Goal: Task Accomplishment & Management: Manage account settings

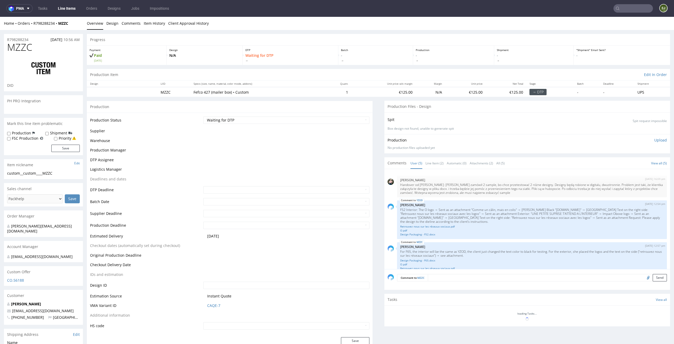
scroll to position [41, 0]
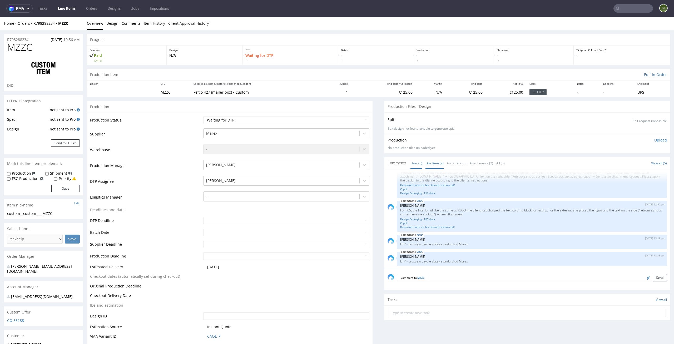
click at [432, 164] on link "Line Item (2)" at bounding box center [434, 163] width 18 height 11
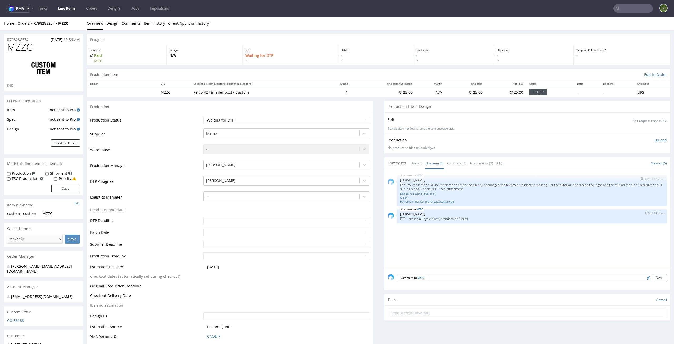
click at [410, 193] on link "Design Packaging - F65.docx" at bounding box center [531, 194] width 263 height 4
click at [516, 270] on div "Comment to MZZC Send" at bounding box center [527, 279] width 286 height 21
click at [401, 198] on link "O.pdf" at bounding box center [531, 198] width 263 height 4
click at [408, 202] on link "Retrouvez nous sur les réseaux sociaux.pdf" at bounding box center [531, 202] width 263 height 4
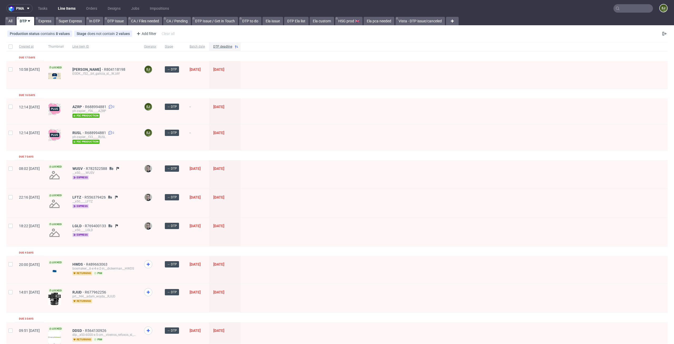
click at [47, 2] on nav "pma Tasks Line Items Orders Designs Jobs Impositions EJ" at bounding box center [337, 8] width 674 height 17
click at [45, 9] on link "Tasks" at bounding box center [43, 8] width 16 height 8
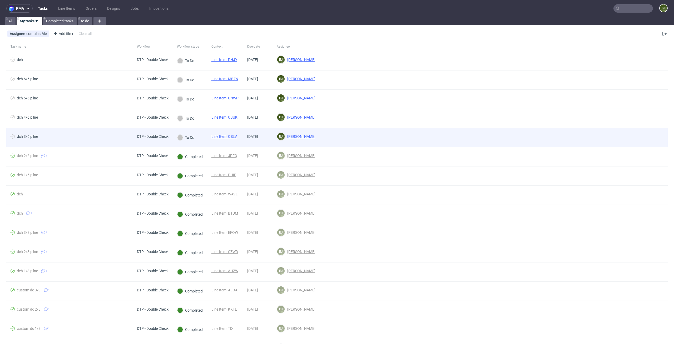
click at [232, 137] on link "Line Item: QSLV" at bounding box center [224, 136] width 26 height 4
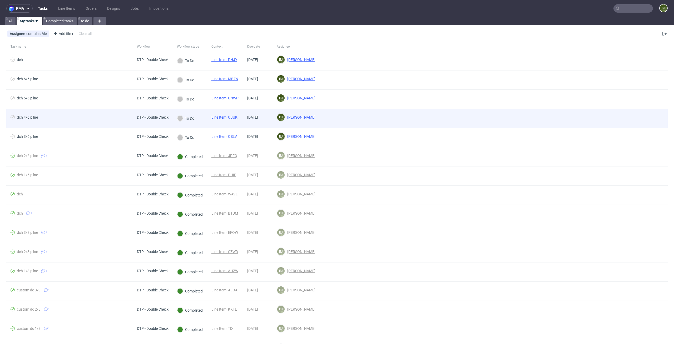
click at [237, 119] on link "Line Item: CBUK" at bounding box center [224, 117] width 26 height 4
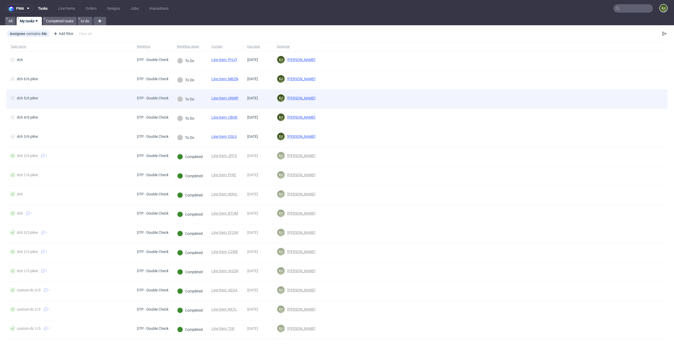
click at [223, 98] on link "Line Item: UNWP" at bounding box center [224, 98] width 27 height 4
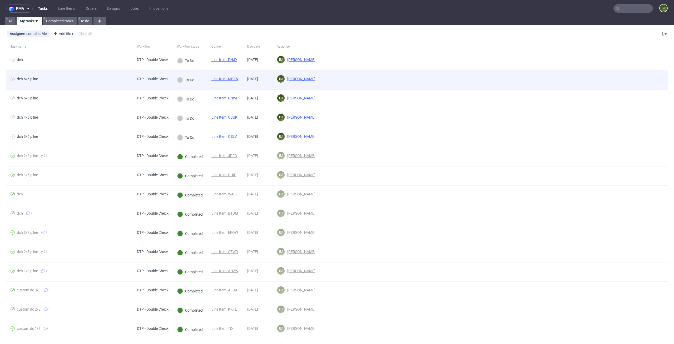
click at [226, 79] on link "Line Item: MBZN" at bounding box center [224, 79] width 27 height 4
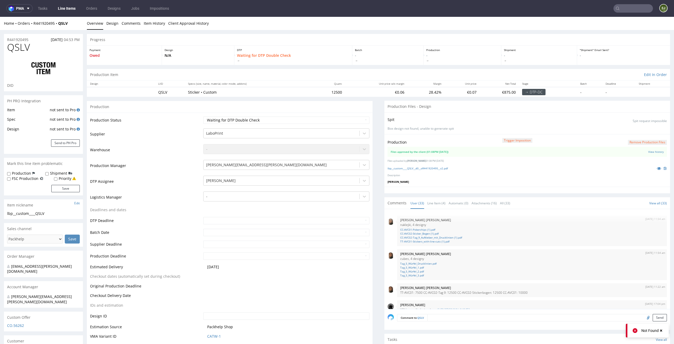
scroll to position [610, 0]
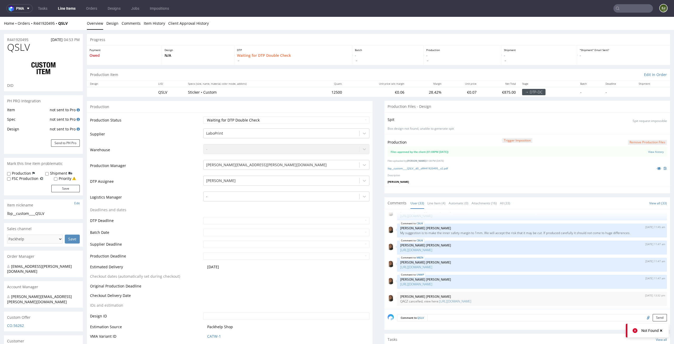
click at [401, 171] on div "lbp__custom____QSLV__d0__oR441920495__v2.pdf" at bounding box center [526, 169] width 279 height 6
click at [402, 168] on link "lbp__custom____QSLV__d0__oR441920495__v2.pdf" at bounding box center [417, 169] width 60 height 4
click at [433, 208] on link "Line Item (4)" at bounding box center [436, 203] width 18 height 11
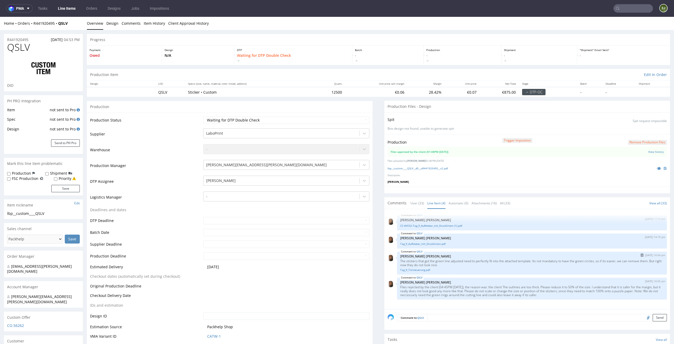
scroll to position [39, 0]
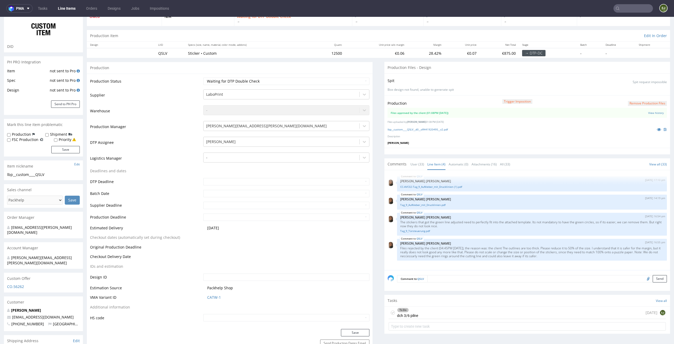
click at [415, 308] on div "To Do dch 3/6 pilne today EJ" at bounding box center [526, 313] width 277 height 12
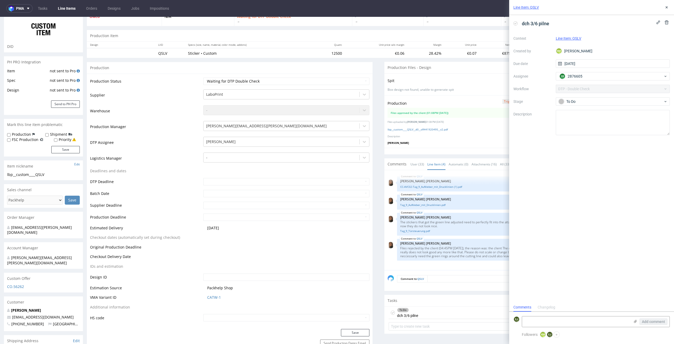
scroll to position [4, 0]
click at [514, 22] on icon at bounding box center [515, 23] width 4 height 4
click at [320, 81] on select "Waiting for Artwork Waiting for Diecut Waiting for Mockup Waiting for DTP Waiti…" at bounding box center [286, 81] width 166 height 7
select select "dtp_production_ready"
click at [203, 78] on select "Waiting for Artwork Waiting for Diecut Waiting for Mockup Waiting for DTP Waiti…" at bounding box center [286, 81] width 166 height 7
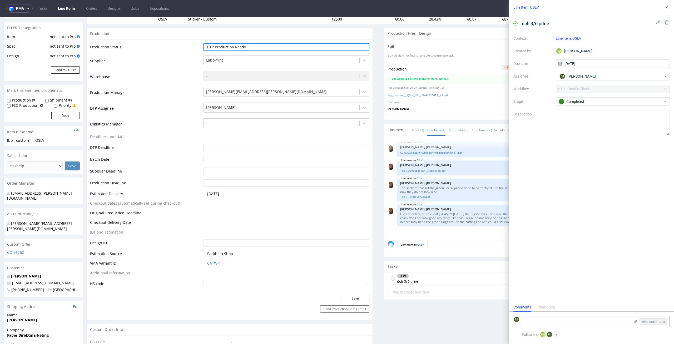
scroll to position [97, 0]
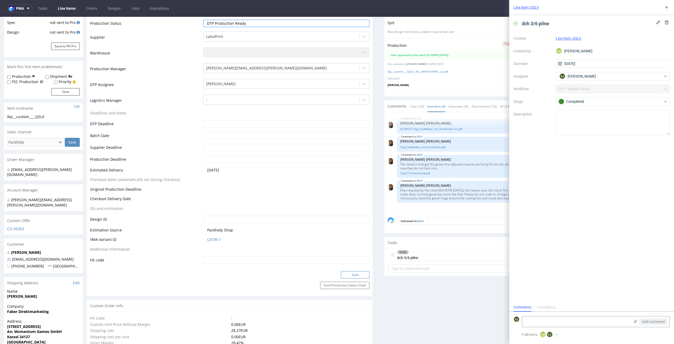
click at [357, 272] on button "Save" at bounding box center [355, 274] width 28 height 7
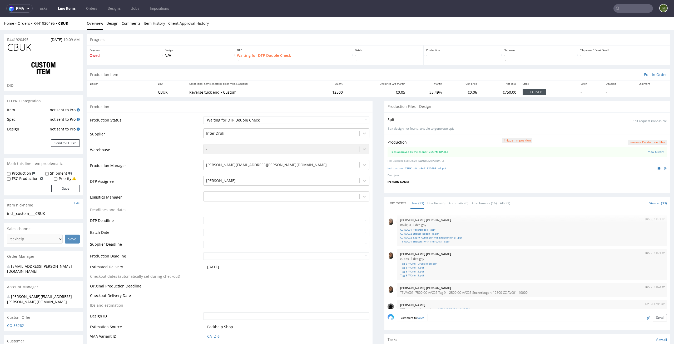
scroll to position [610, 0]
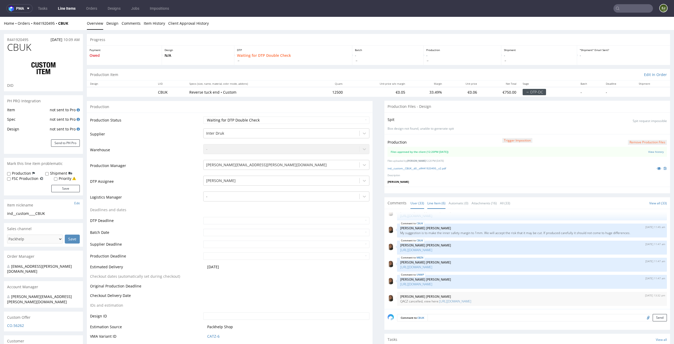
click at [427, 204] on link "Line Item (6)" at bounding box center [436, 203] width 18 height 11
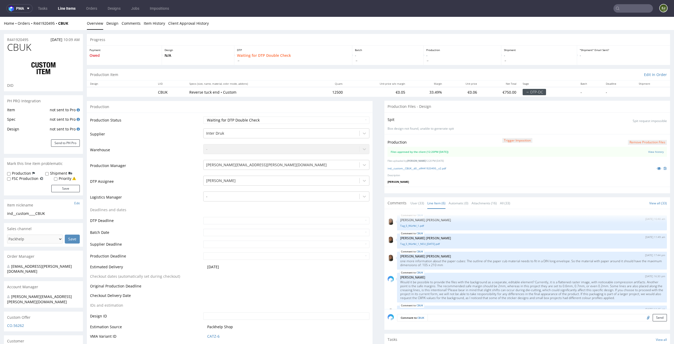
scroll to position [48, 0]
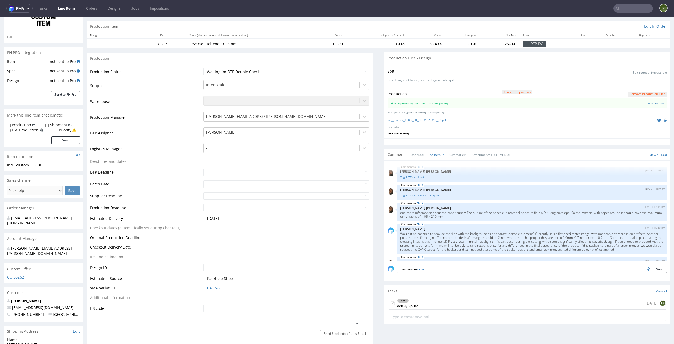
click at [411, 303] on div "To Do dch 4/6 pilne" at bounding box center [407, 303] width 21 height 12
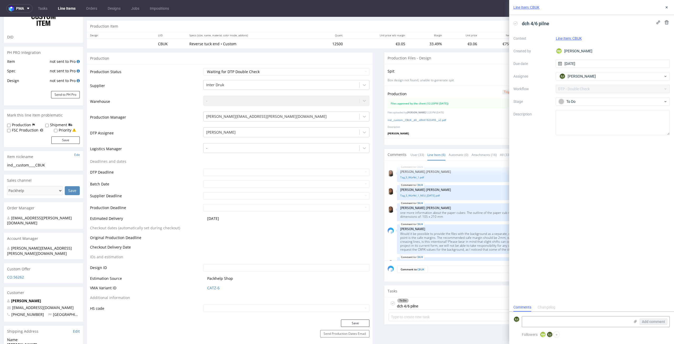
scroll to position [4, 0]
click at [431, 124] on div "Production Trigger Imposition Remove production files Files approved by the cli…" at bounding box center [527, 112] width 286 height 53
click at [432, 122] on div "ind__custom__CBUK__d0__oR441920495__v2.pdf" at bounding box center [526, 120] width 279 height 6
click at [435, 120] on link "ind__custom__CBUK__d0__oR441920495__v2.pdf" at bounding box center [416, 120] width 58 height 4
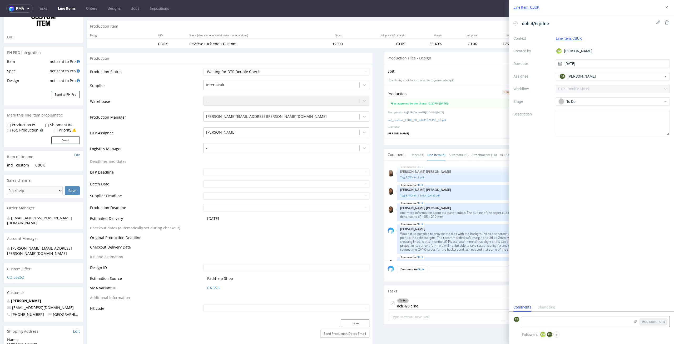
click at [516, 23] on icon at bounding box center [515, 23] width 4 height 4
click at [664, 12] on div "Line Item: CBUK" at bounding box center [591, 7] width 165 height 15
click at [668, 6] on icon at bounding box center [666, 7] width 4 height 4
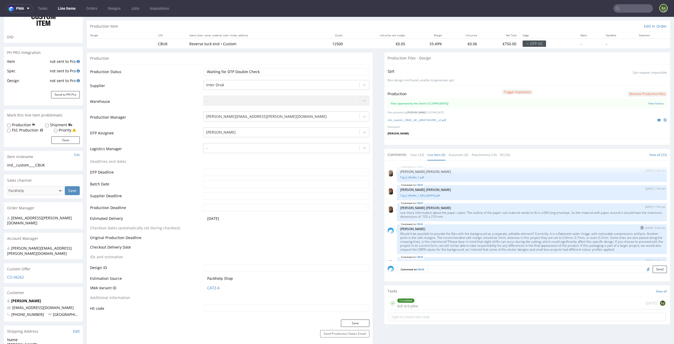
scroll to position [35, 0]
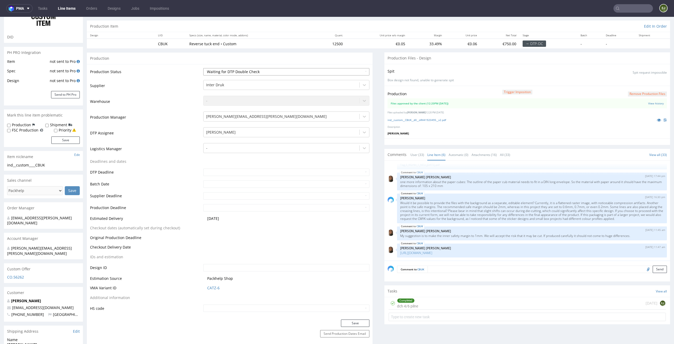
click at [357, 69] on select "Waiting for Artwork Waiting for Diecut Waiting for Mockup Waiting for DTP Waiti…" at bounding box center [286, 71] width 166 height 7
select select "dtp_production_ready"
click at [203, 68] on select "Waiting for Artwork Waiting for Diecut Waiting for Mockup Waiting for DTP Waiti…" at bounding box center [286, 71] width 166 height 7
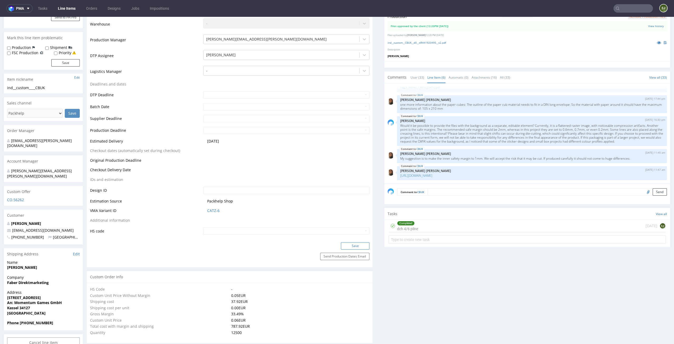
click at [353, 248] on button "Save" at bounding box center [355, 245] width 28 height 7
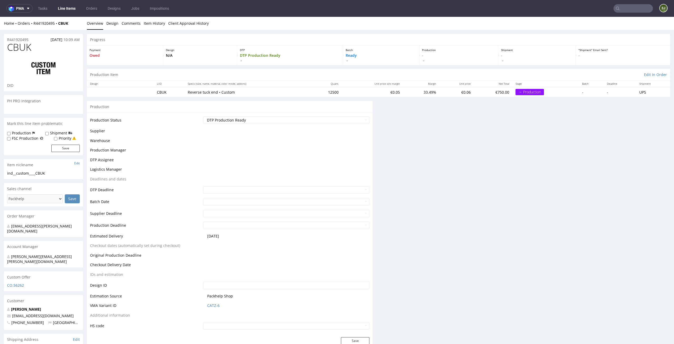
scroll to position [0, 0]
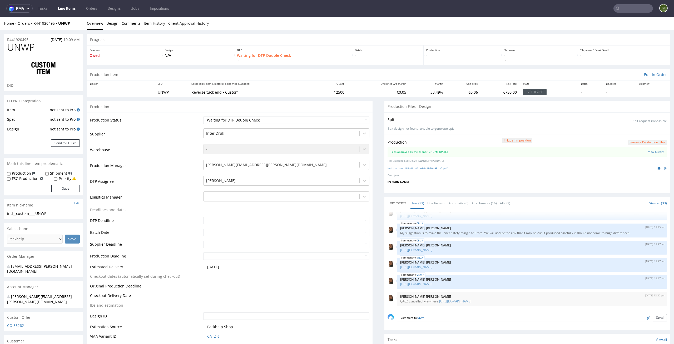
scroll to position [65, 0]
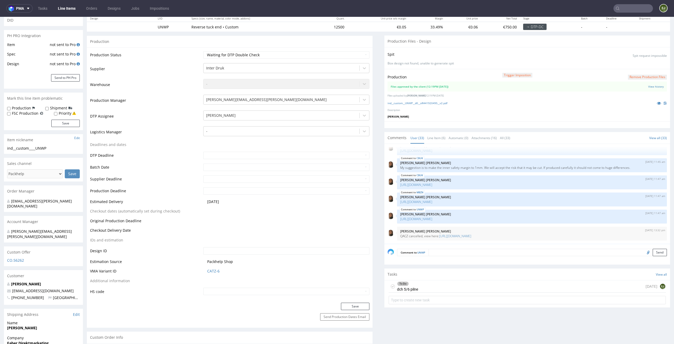
click at [418, 281] on div "To Do dch 5/6 pilne today EJ" at bounding box center [526, 287] width 277 height 12
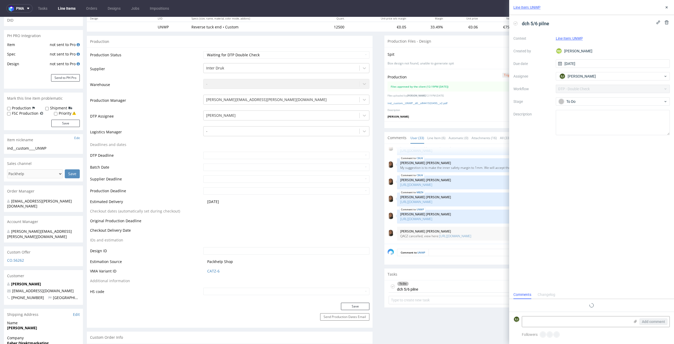
scroll to position [4, 0]
click at [428, 102] on link "ind__custom__UNWP__d0__oR441920495__v2.pdf" at bounding box center [417, 103] width 60 height 4
click at [385, 36] on div "Production Files - Design" at bounding box center [527, 42] width 286 height 12
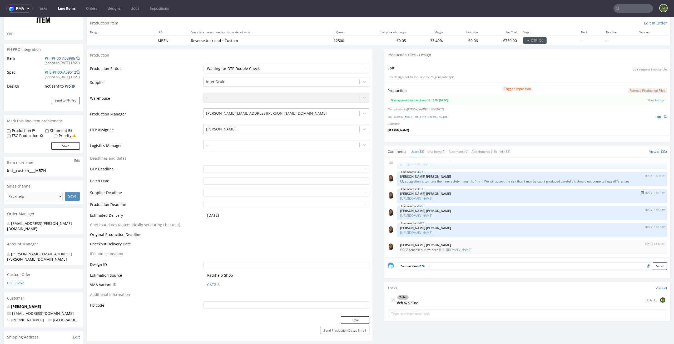
scroll to position [79, 0]
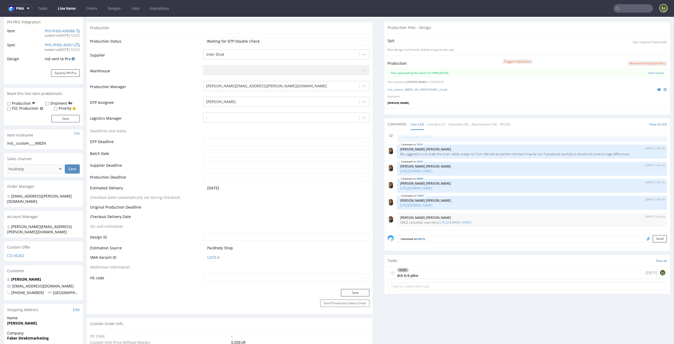
click at [428, 270] on div "To Do dch 6/6 pilne [DATE] EJ" at bounding box center [526, 273] width 277 height 12
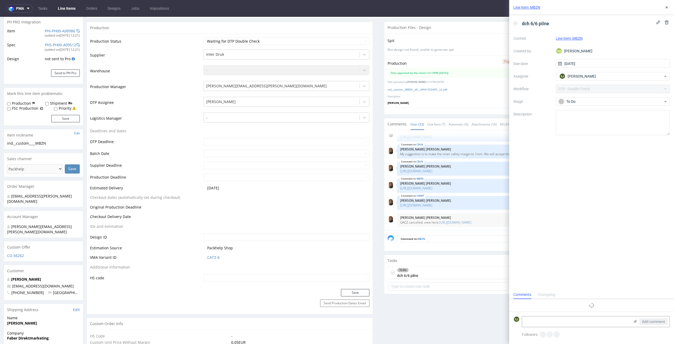
scroll to position [4, 0]
